Goal: Find specific page/section: Find specific page/section

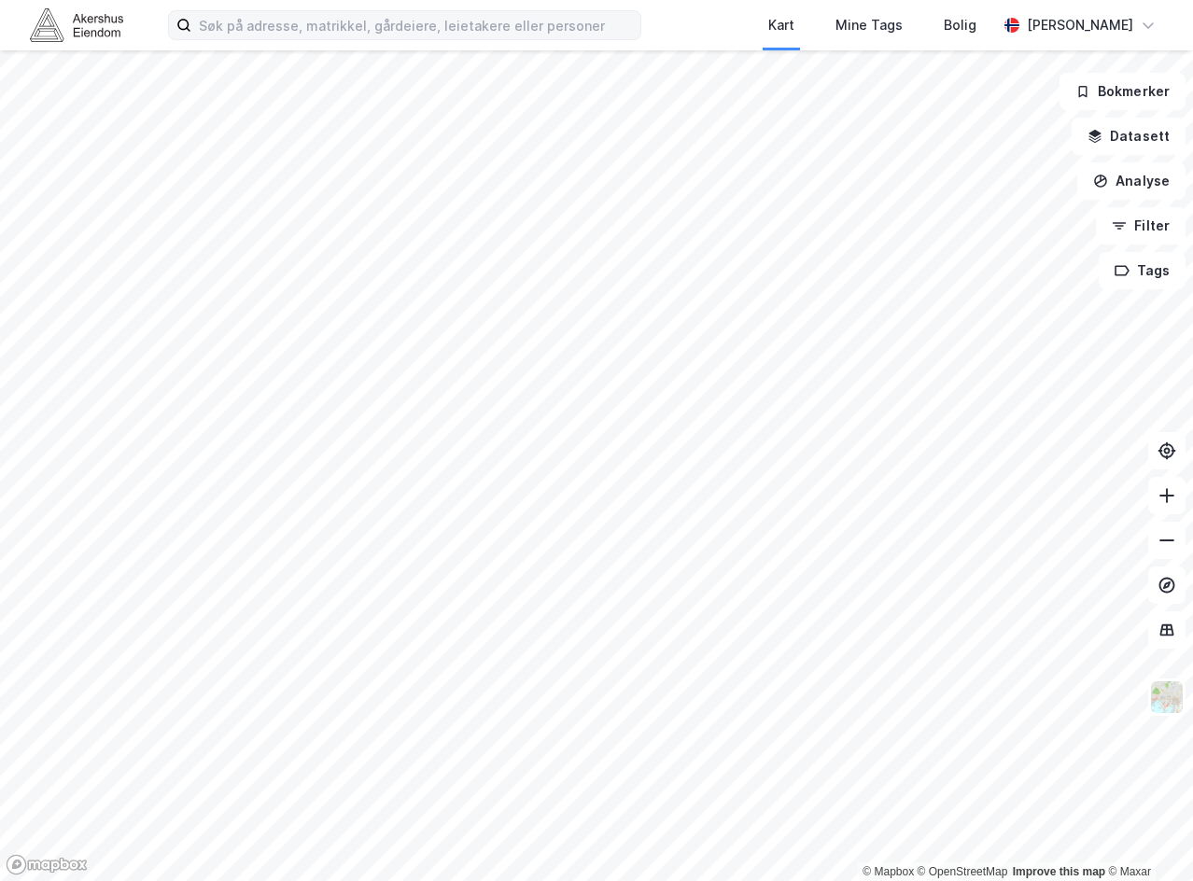
click at [358, 39] on label at bounding box center [404, 25] width 473 height 30
click at [358, 39] on input at bounding box center [415, 25] width 449 height 28
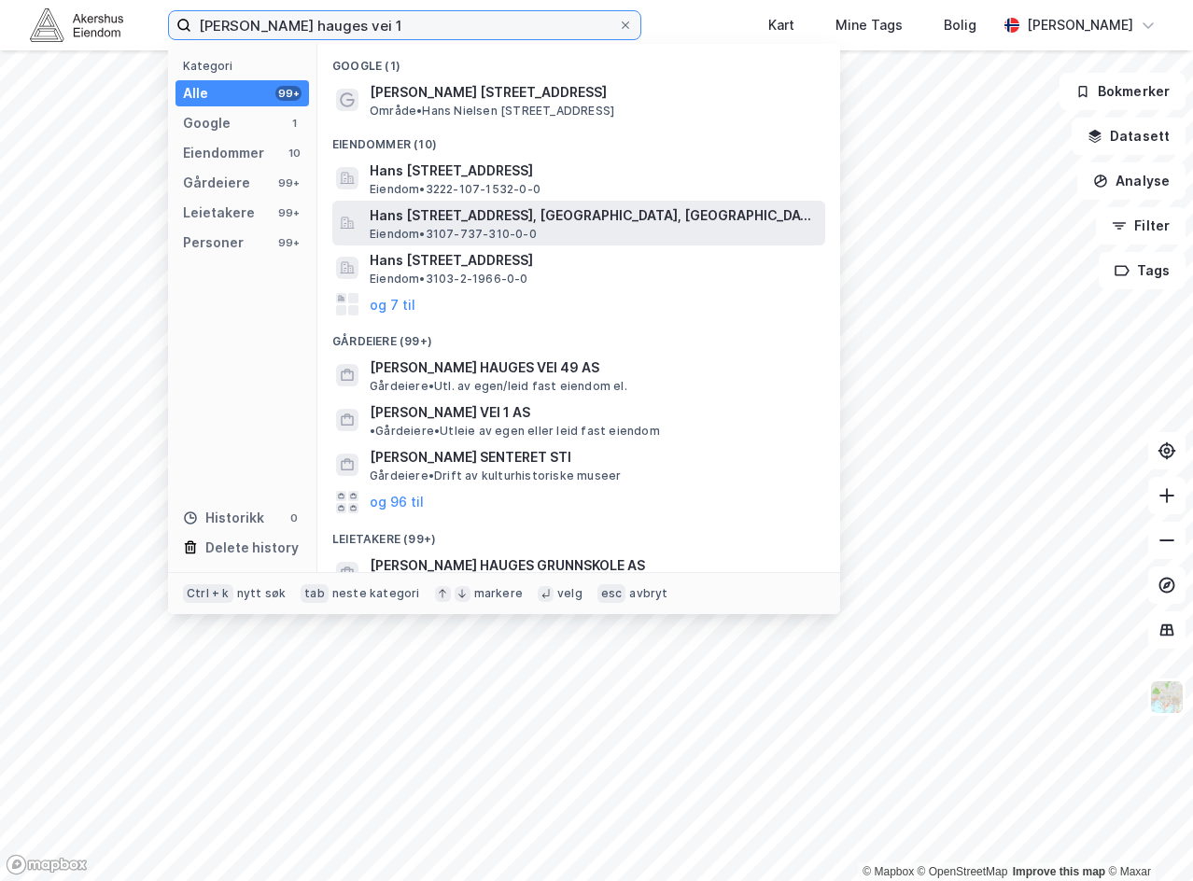
type input "[PERSON_NAME] hauges vei 1"
click at [480, 210] on span "Hans [STREET_ADDRESS], [GEOGRAPHIC_DATA], [GEOGRAPHIC_DATA]" at bounding box center [594, 215] width 448 height 22
